Goal: Information Seeking & Learning: Learn about a topic

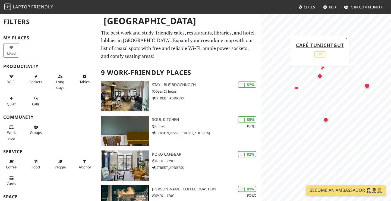
click at [321, 76] on div "Map marker" at bounding box center [319, 76] width 5 height 5
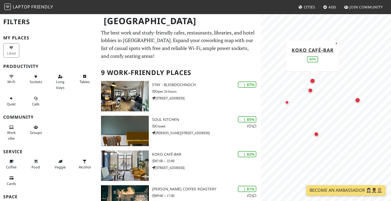
click at [313, 81] on div "Map marker" at bounding box center [312, 80] width 5 height 5
click at [310, 91] on div "Map marker" at bounding box center [310, 90] width 5 height 5
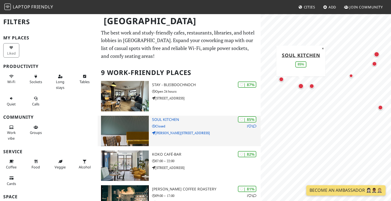
click at [198, 125] on p "Closed" at bounding box center [206, 126] width 109 height 5
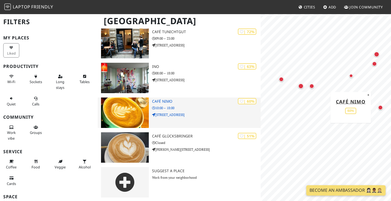
scroll to position [226, 0]
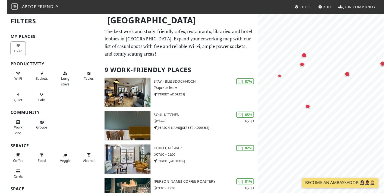
scroll to position [0, 0]
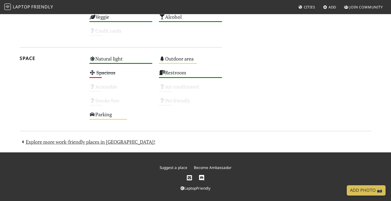
scroll to position [309, 0]
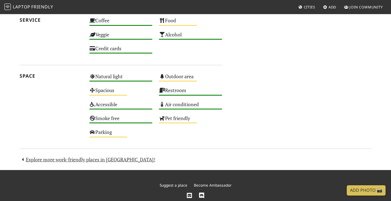
scroll to position [293, 0]
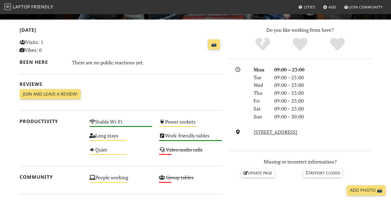
scroll to position [109, 0]
